Goal: Information Seeking & Learning: Learn about a topic

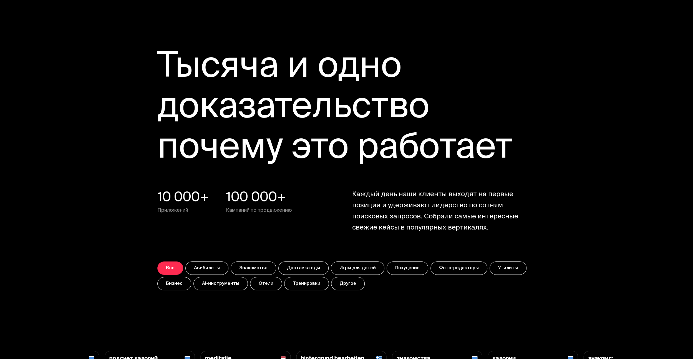
scroll to position [2110, 0]
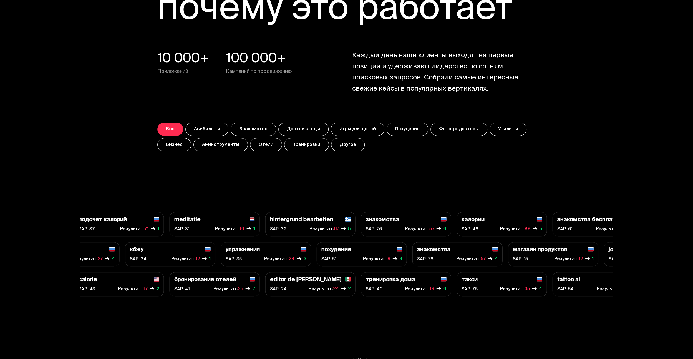
click at [188, 218] on p "meditatie" at bounding box center [187, 220] width 26 height 6
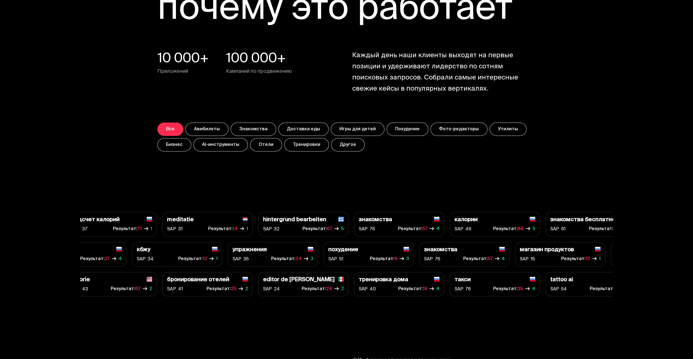
drag, startPoint x: 235, startPoint y: 220, endPoint x: 239, endPoint y: 224, distance: 5.5
click at [235, 220] on div "meditatie" at bounding box center [207, 220] width 81 height 6
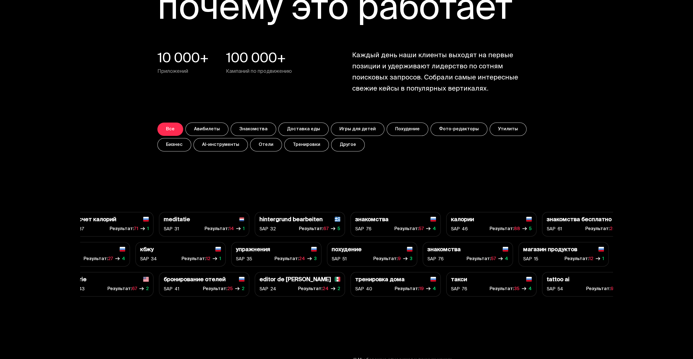
click at [243, 228] on div "meditatie SAP 31 Результат: 14 1" at bounding box center [204, 224] width 90 height 24
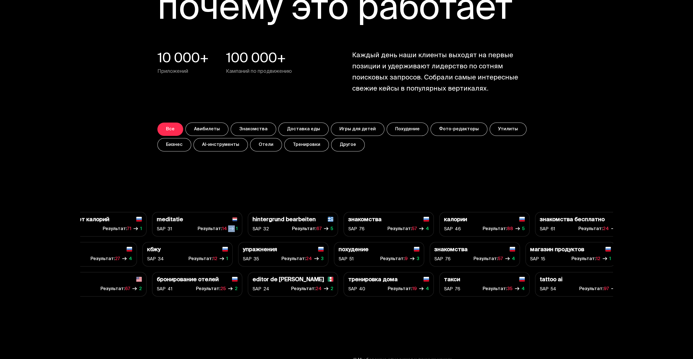
drag, startPoint x: 235, startPoint y: 227, endPoint x: 232, endPoint y: 227, distance: 3.9
click at [232, 227] on span "Результат: 14 1" at bounding box center [217, 229] width 40 height 8
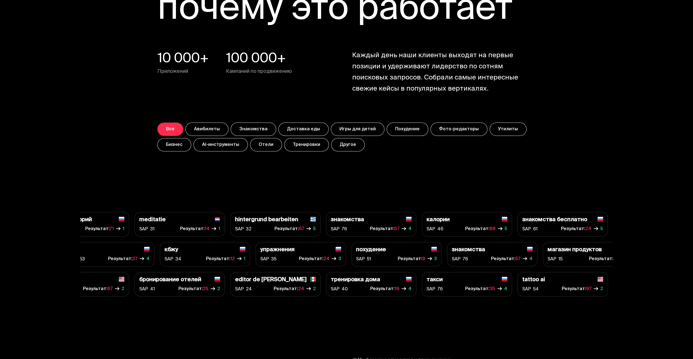
drag, startPoint x: 219, startPoint y: 226, endPoint x: 213, endPoint y: 226, distance: 5.6
click at [214, 226] on span "14" at bounding box center [211, 229] width 14 height 8
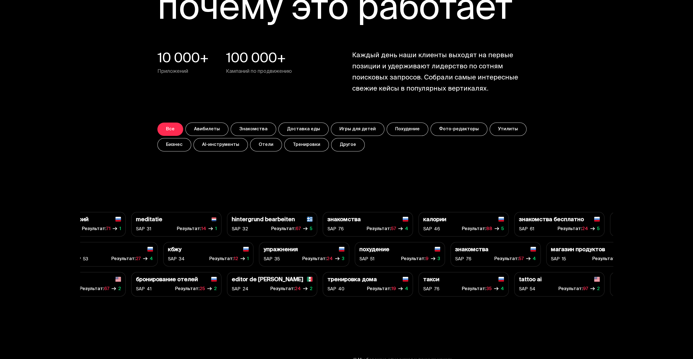
click at [203, 229] on span "14" at bounding box center [208, 229] width 14 height 8
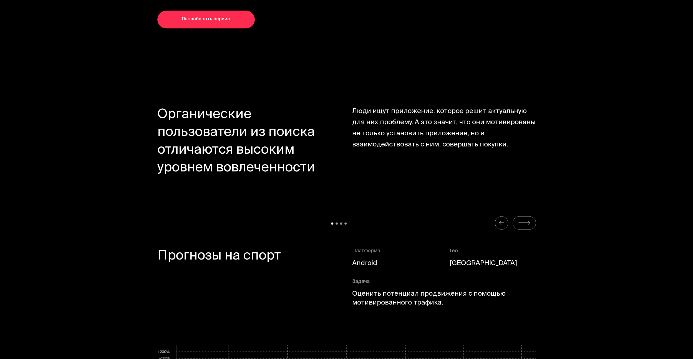
scroll to position [2832, 0]
